Goal: Task Accomplishment & Management: Manage account settings

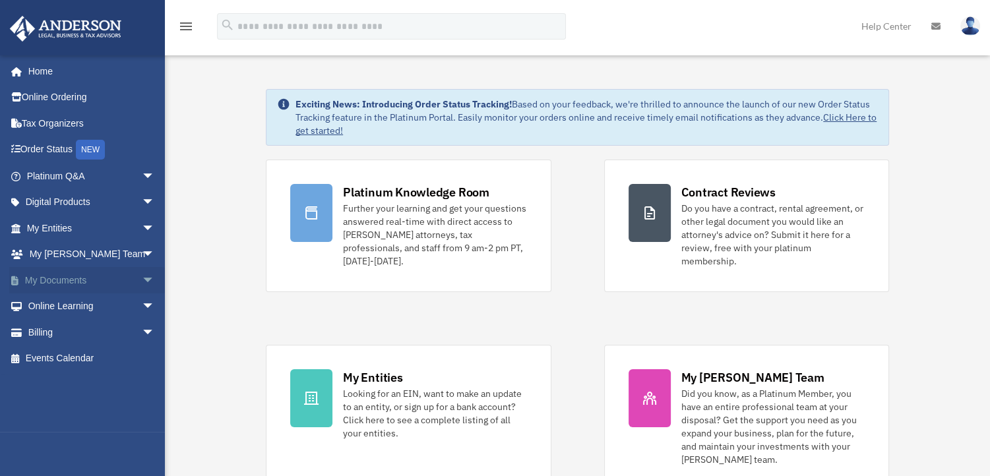
click at [60, 280] on link "My Documents arrow_drop_down" at bounding box center [92, 280] width 166 height 26
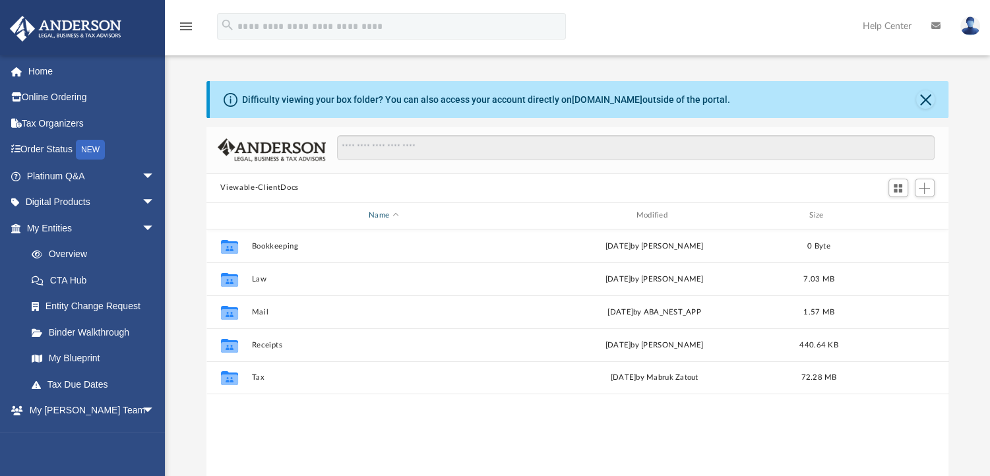
scroll to position [290, 732]
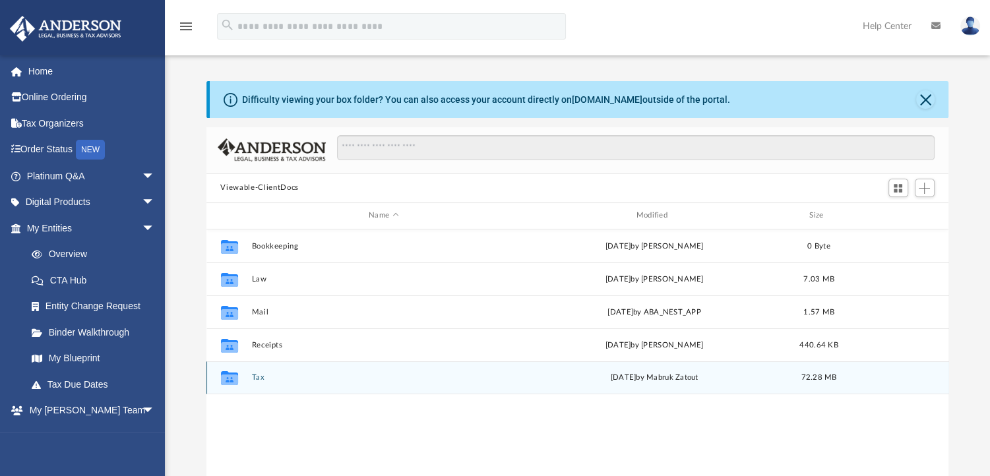
click at [255, 376] on button "Tax" at bounding box center [383, 377] width 264 height 9
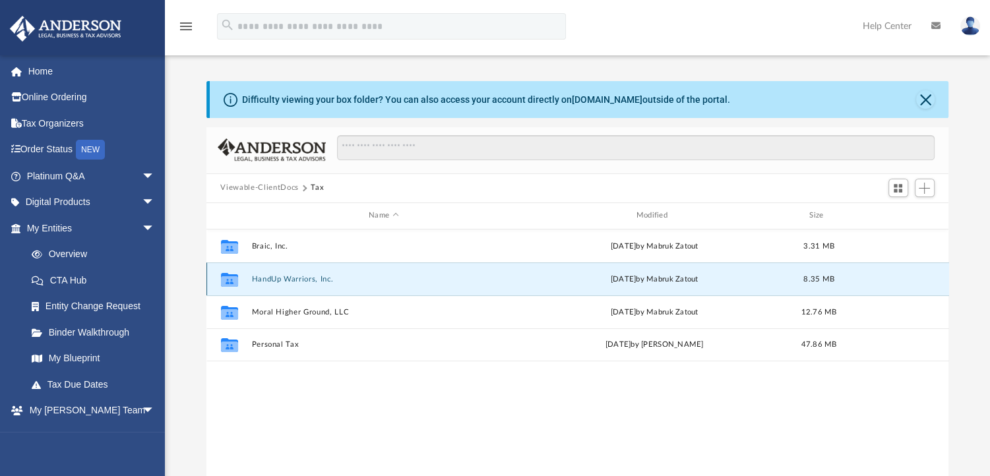
click at [298, 283] on button "HandUp Warriors, Inc." at bounding box center [383, 278] width 264 height 9
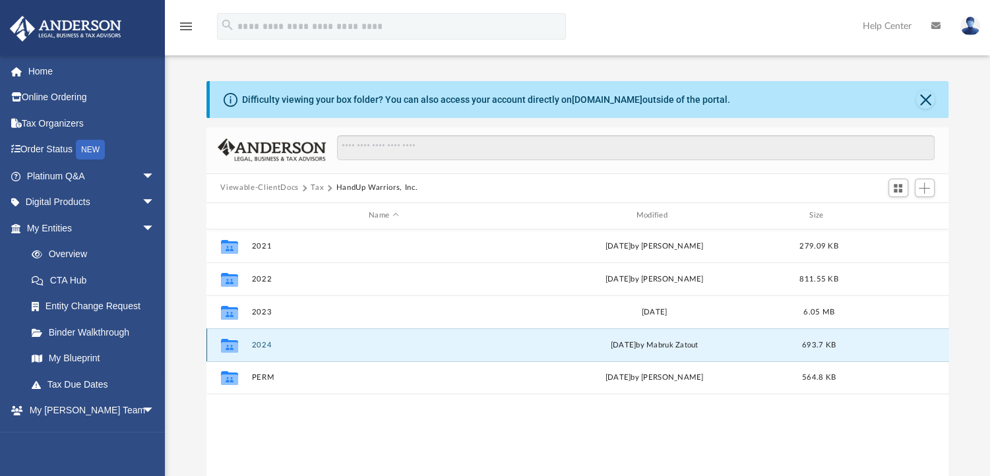
click at [264, 342] on button "2024" at bounding box center [383, 344] width 264 height 9
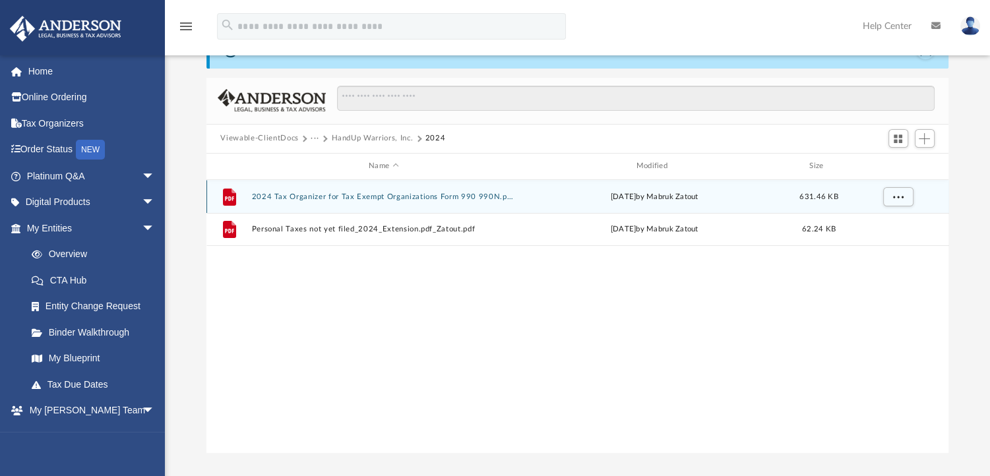
scroll to position [47, 0]
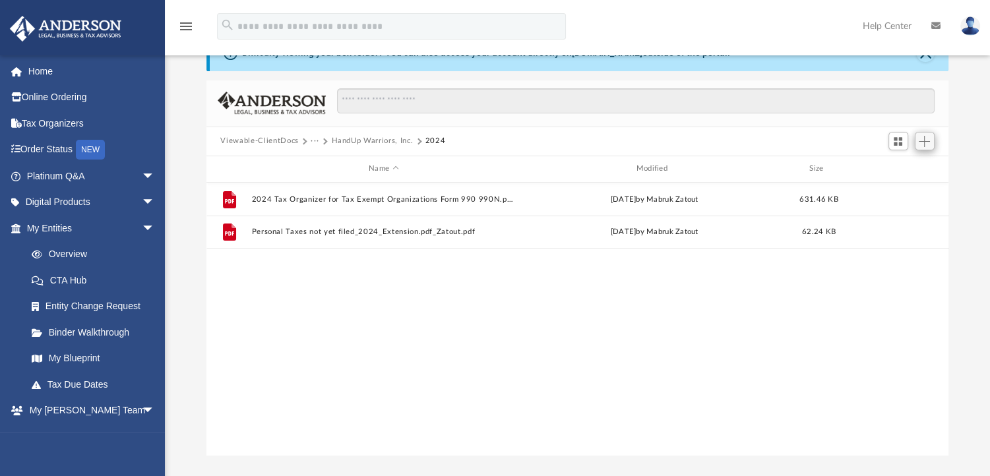
drag, startPoint x: 927, startPoint y: 130, endPoint x: 923, endPoint y: 140, distance: 10.9
click at [923, 140] on div at bounding box center [910, 141] width 53 height 24
click at [923, 140] on span "Add" at bounding box center [924, 141] width 11 height 11
click at [892, 167] on li "Upload" at bounding box center [905, 167] width 42 height 14
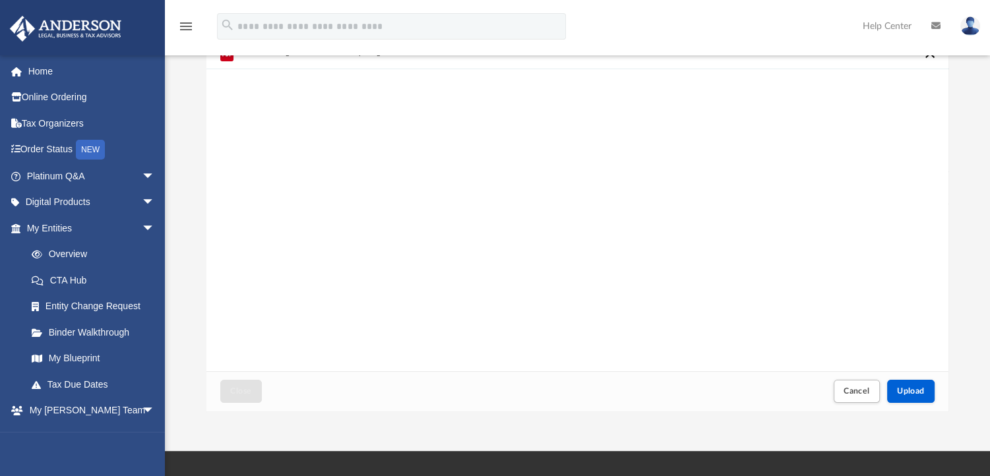
scroll to position [92, 0]
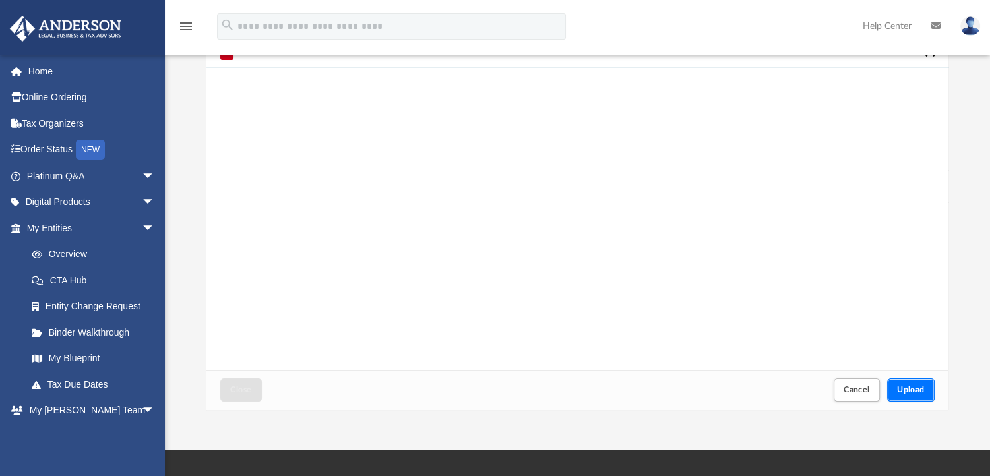
click at [912, 386] on span "Upload" at bounding box center [911, 390] width 28 height 8
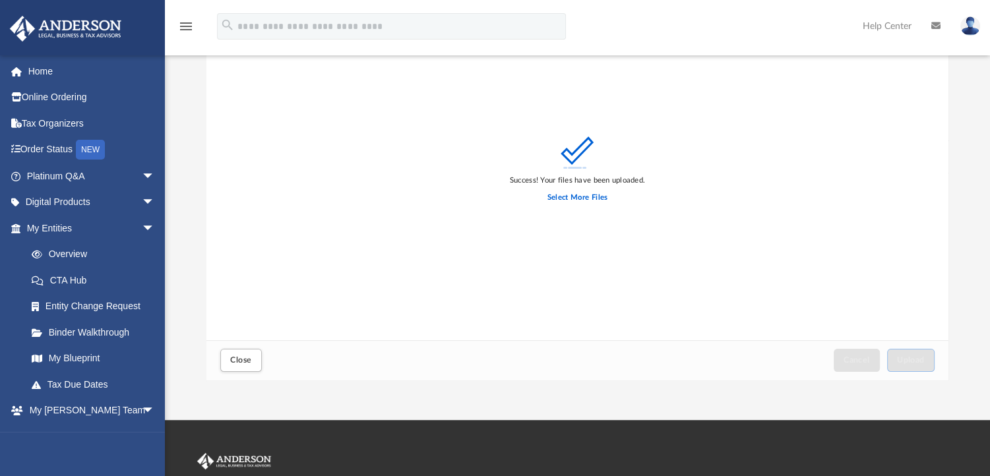
scroll to position [120, 0]
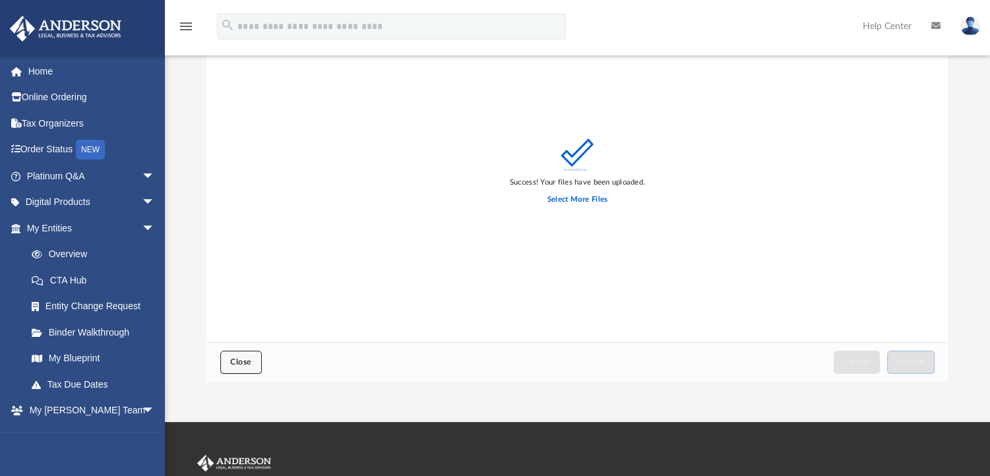
click at [235, 356] on button "Close" at bounding box center [240, 362] width 41 height 23
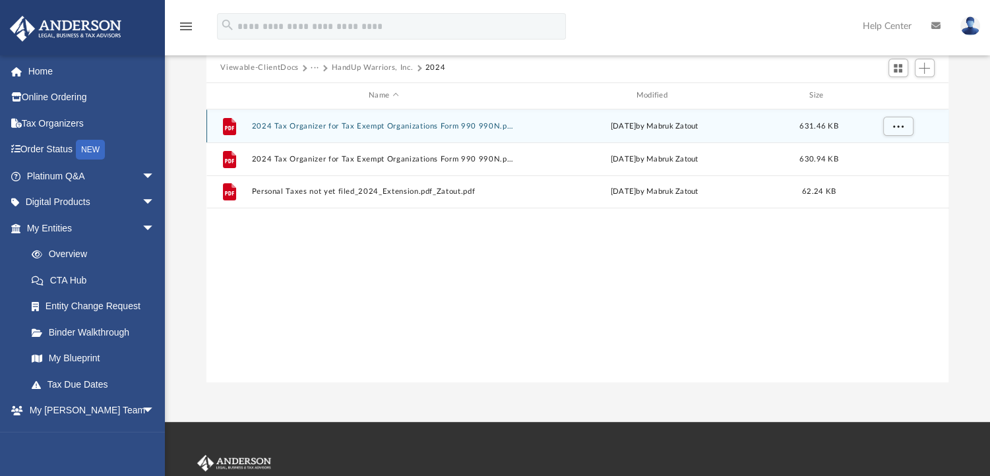
click at [491, 119] on div "File 2024 Tax Organizer for Tax Exempt Organizations Form 990 990N.pdf_Zatout […" at bounding box center [577, 125] width 743 height 33
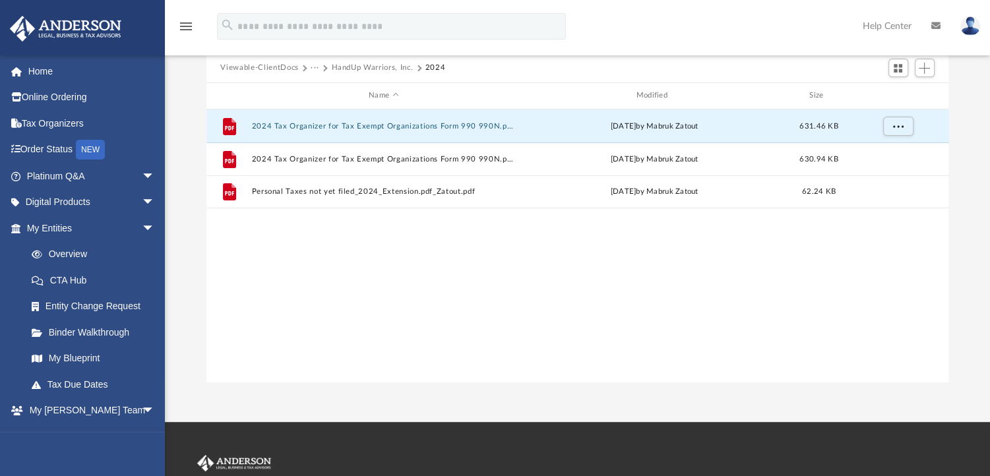
click at [537, 270] on div "File 2024 Tax Organizer for Tax Exempt Organizations Form 990 990N.pdf_Zatout […" at bounding box center [577, 245] width 743 height 273
click at [777, 261] on div "File 2024 Tax Organizer for Tax Exempt Organizations Form 990 990N.pdf_Zatout […" at bounding box center [577, 245] width 743 height 273
click at [924, 299] on div "File 2024 Tax Organizer for Tax Exempt Organizations Form 990 990N.pdf_Zatout […" at bounding box center [577, 245] width 743 height 273
click at [926, 67] on span "Add" at bounding box center [924, 68] width 11 height 11
click at [907, 97] on li "Upload" at bounding box center [905, 94] width 42 height 14
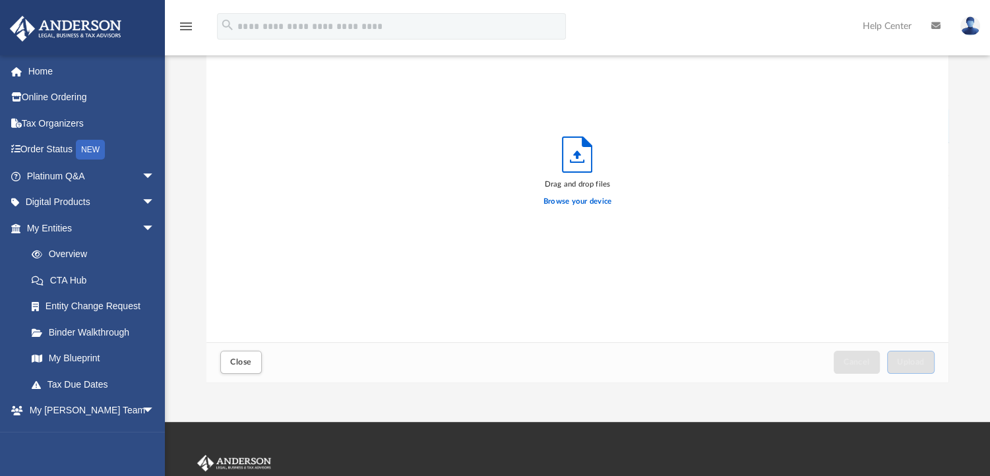
scroll to position [324, 732]
click at [589, 201] on label "Browse your device" at bounding box center [577, 202] width 69 height 12
click at [0, 0] on input "Browse your device" at bounding box center [0, 0] width 0 height 0
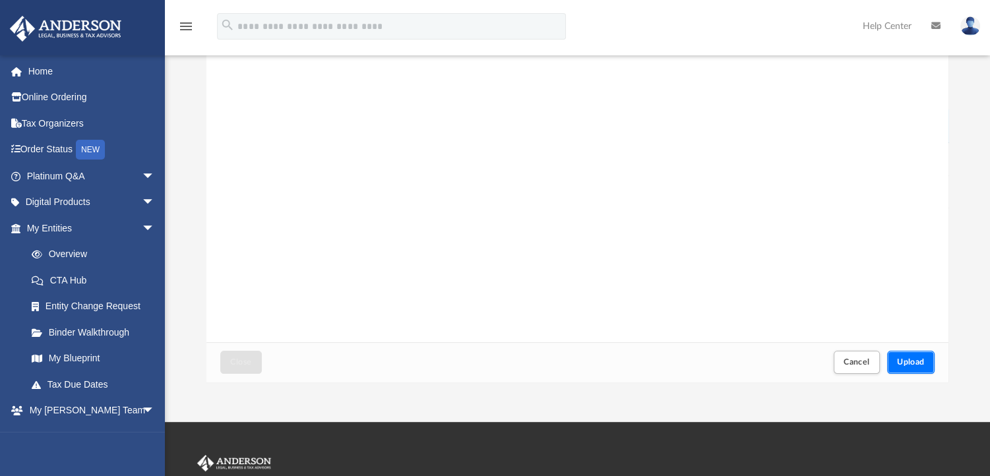
click at [913, 367] on button "Upload" at bounding box center [910, 362] width 47 height 23
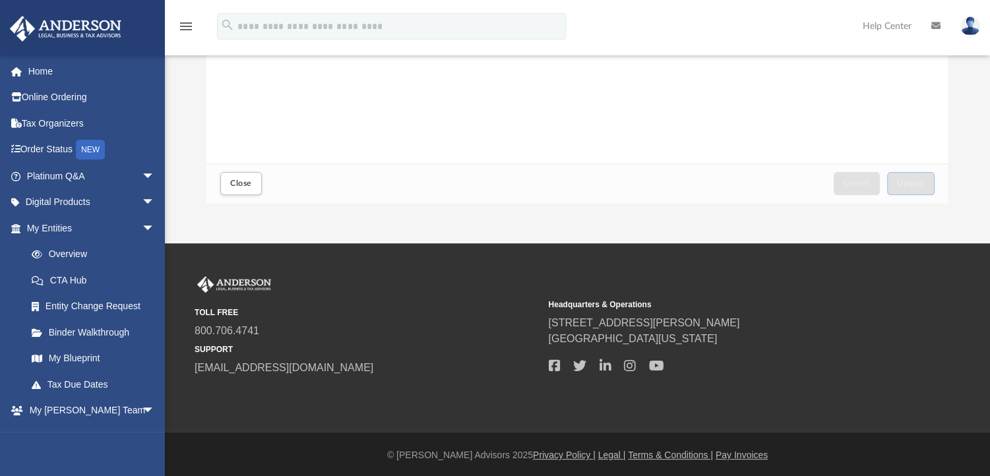
scroll to position [301, 0]
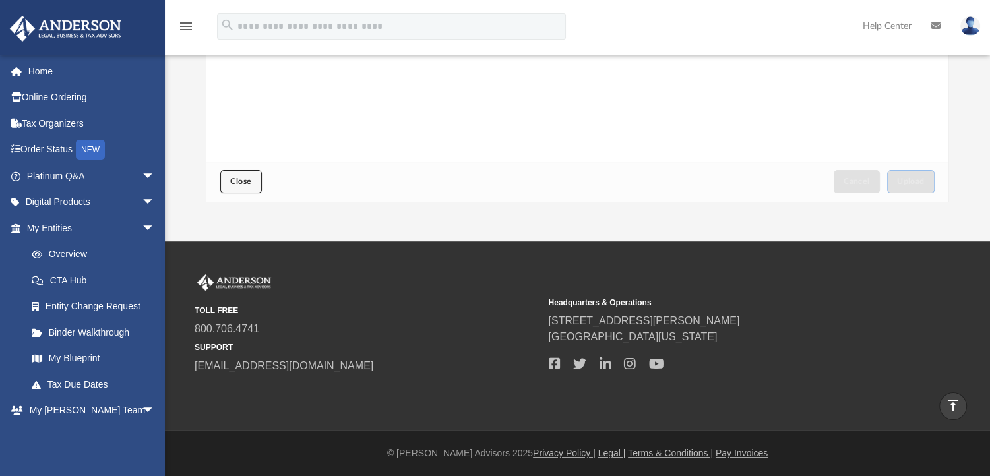
click at [235, 176] on button "Close" at bounding box center [240, 181] width 41 height 23
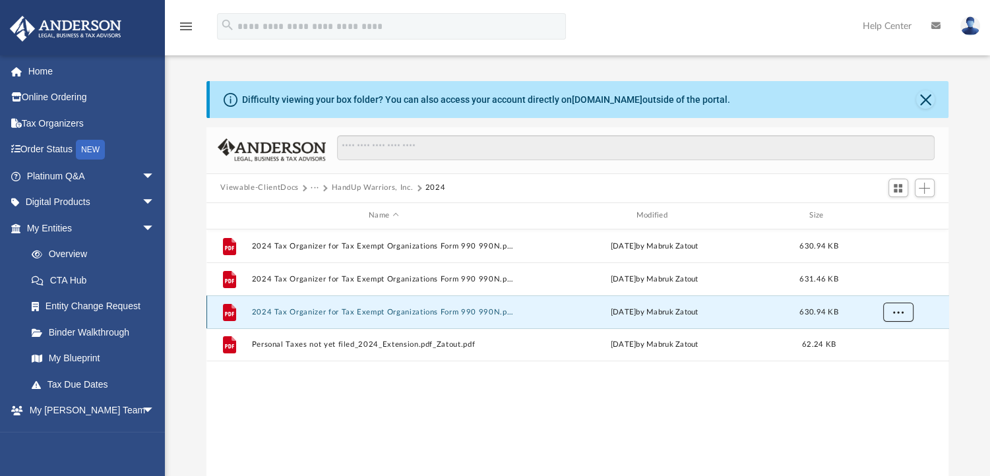
click at [899, 312] on span "More options" at bounding box center [897, 311] width 11 height 7
click at [491, 318] on div "File 2024 Tax Organizer for Tax Exempt Organizations Form 990 990N.pdf_Zatout […" at bounding box center [577, 311] width 743 height 33
click at [477, 309] on button "2024 Tax Organizer for Tax Exempt Organizations Form 990 990N.pdf_Zatout [DATE]…" at bounding box center [383, 311] width 264 height 9
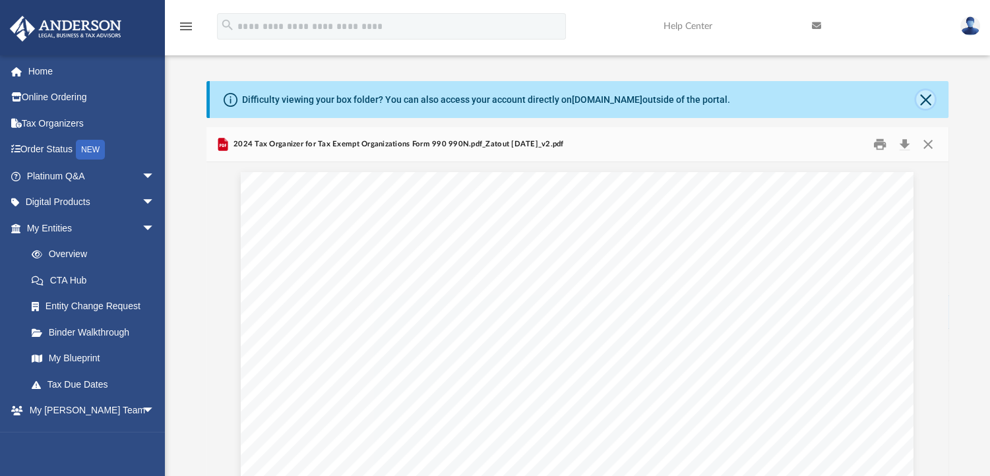
click at [919, 96] on button "Close" at bounding box center [925, 99] width 18 height 18
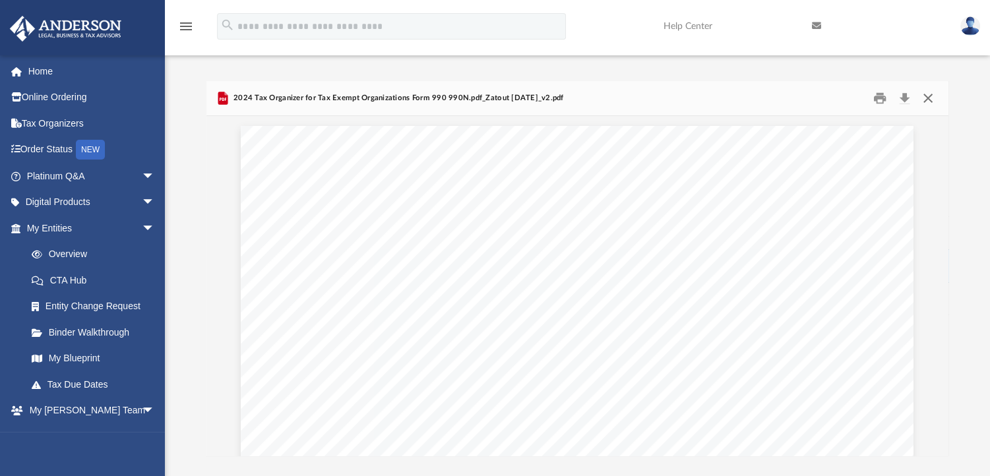
click at [923, 103] on button "Close" at bounding box center [928, 98] width 24 height 20
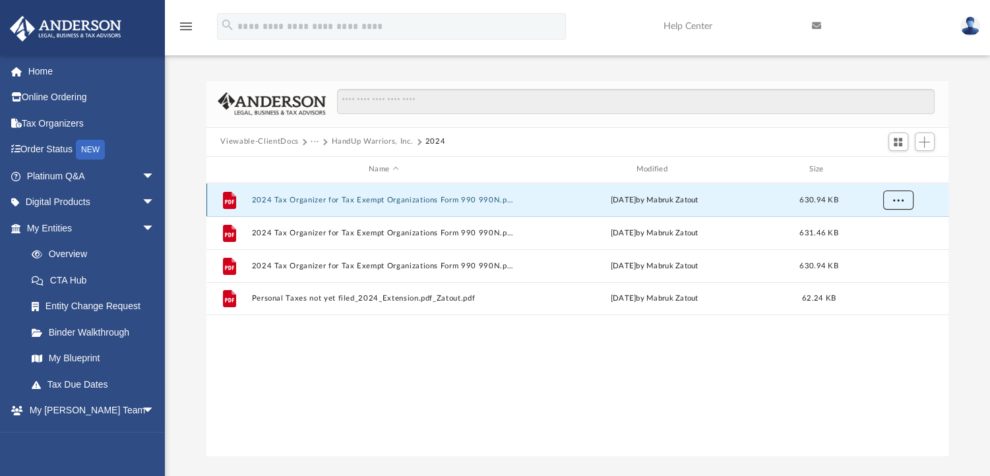
click at [905, 200] on button "More options" at bounding box center [897, 200] width 30 height 20
click at [731, 389] on div "File 2024 Tax Organizer for Tax Exempt Organizations Form 990 990N.pdf_Zatout […" at bounding box center [577, 319] width 743 height 273
drag, startPoint x: 488, startPoint y: 202, endPoint x: 419, endPoint y: 402, distance: 210.6
click at [419, 402] on div "File 2024 Tax Organizer for Tax Exempt Organizations Form 990 990N.pdf_Zatout […" at bounding box center [577, 319] width 743 height 273
click at [976, 24] on img at bounding box center [970, 25] width 20 height 19
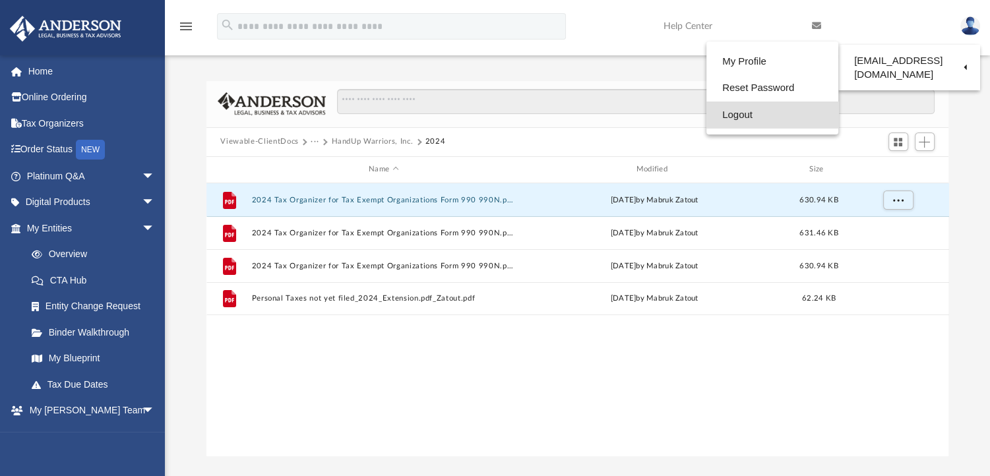
click at [743, 115] on link "Logout" at bounding box center [772, 115] width 132 height 27
